Goal: Information Seeking & Learning: Learn about a topic

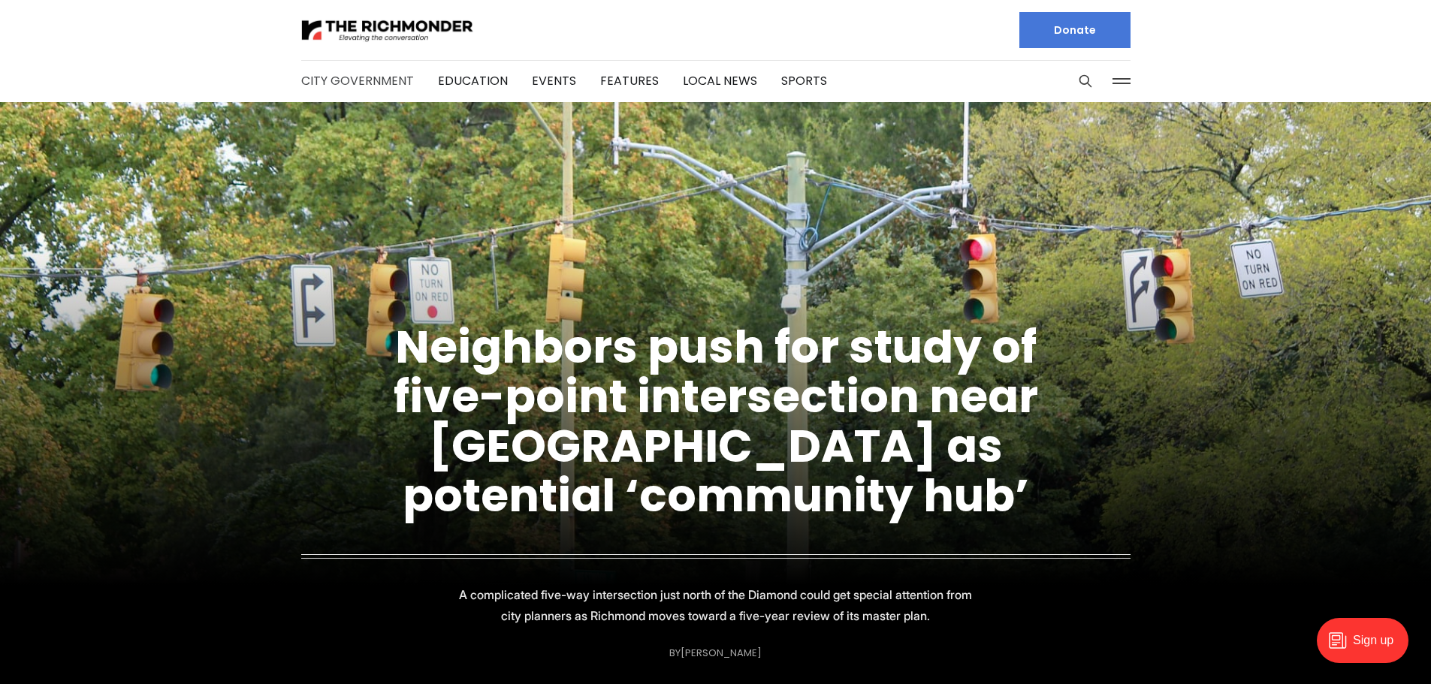
click at [378, 81] on link "City Government" at bounding box center [357, 80] width 113 height 17
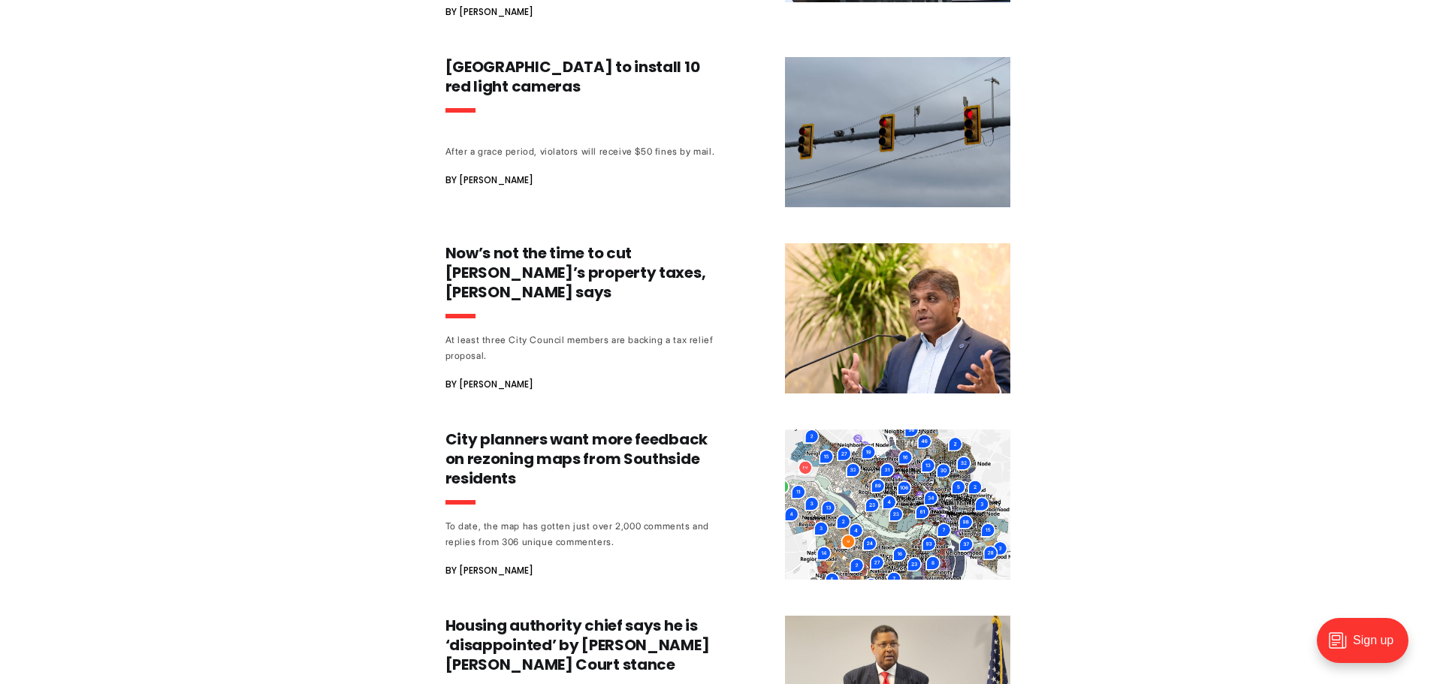
scroll to position [1246, 0]
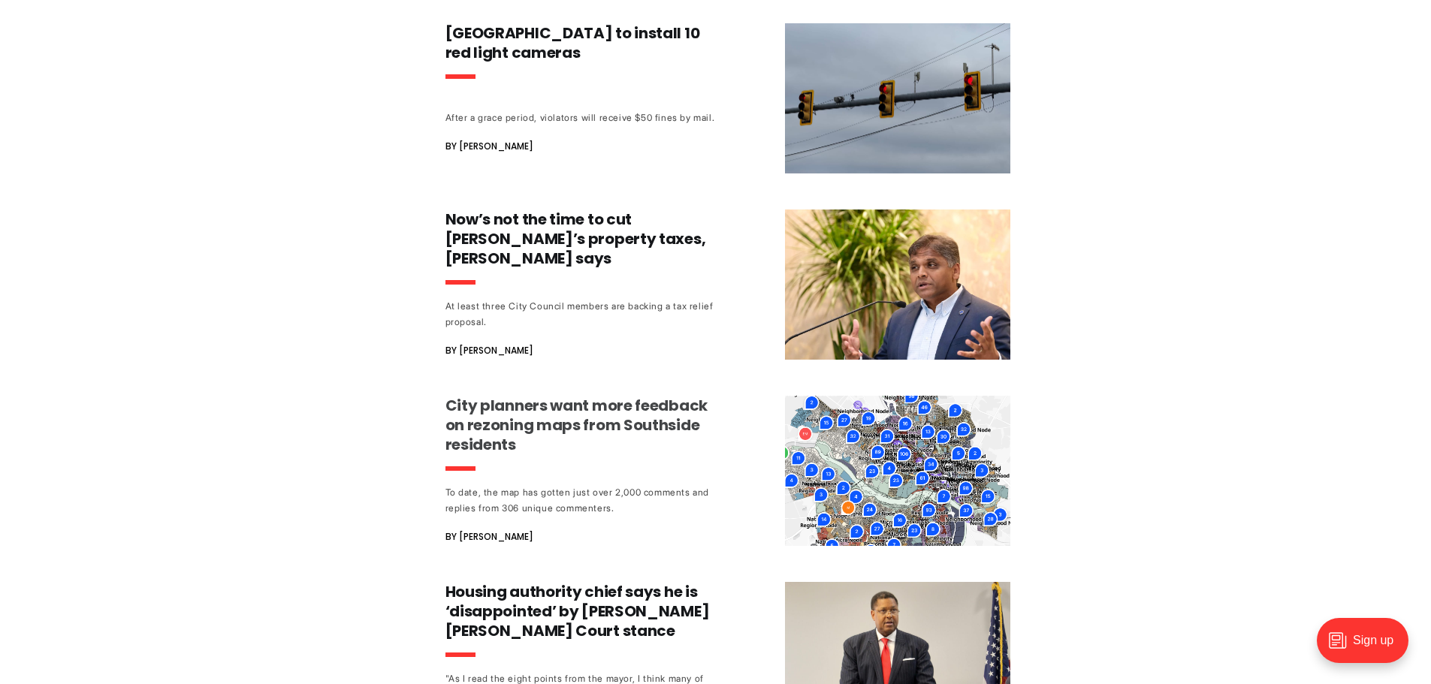
click at [921, 454] on img at bounding box center [897, 471] width 225 height 150
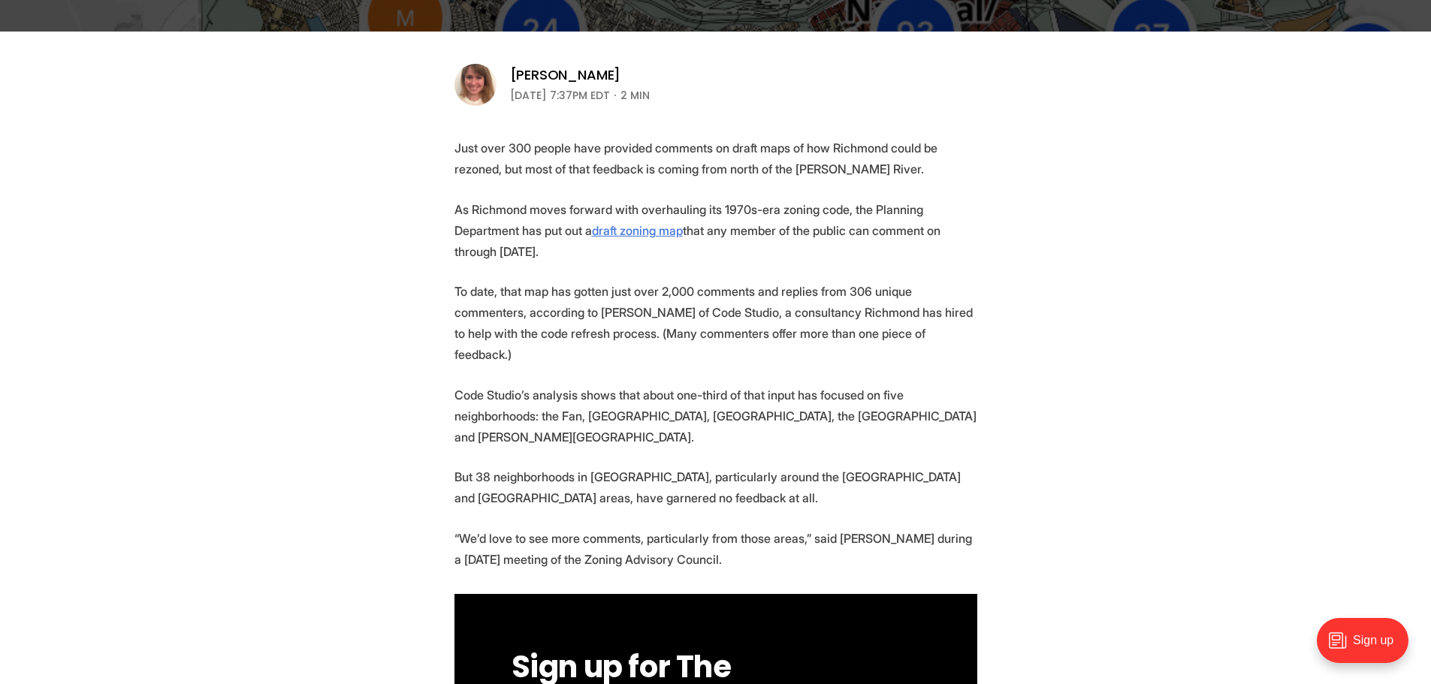
scroll to position [468, 0]
